Goal: Find specific page/section: Find specific page/section

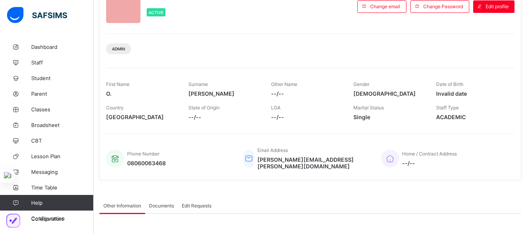
scroll to position [63, 0]
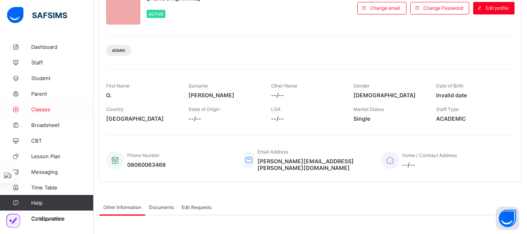
click at [49, 106] on link "Classes" at bounding box center [47, 109] width 94 height 16
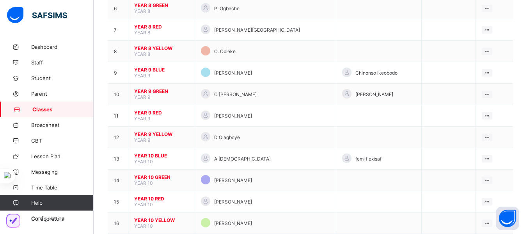
scroll to position [221, 0]
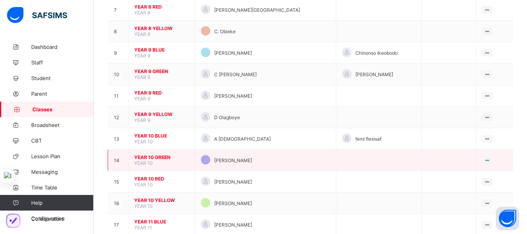
click at [152, 157] on span "YEAR 10 GREEN" at bounding box center [161, 157] width 55 height 6
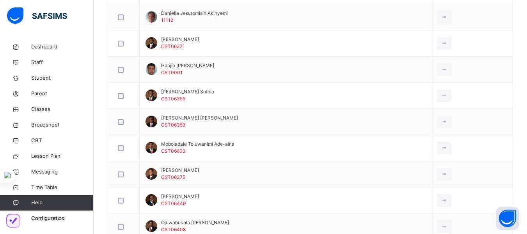
scroll to position [374, 0]
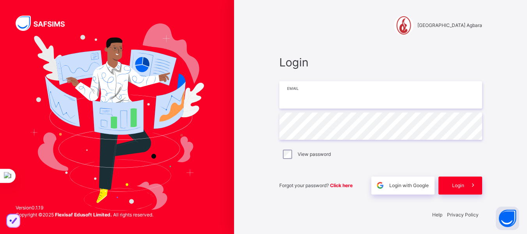
type input "**********"
